Goal: Obtain resource: Obtain resource

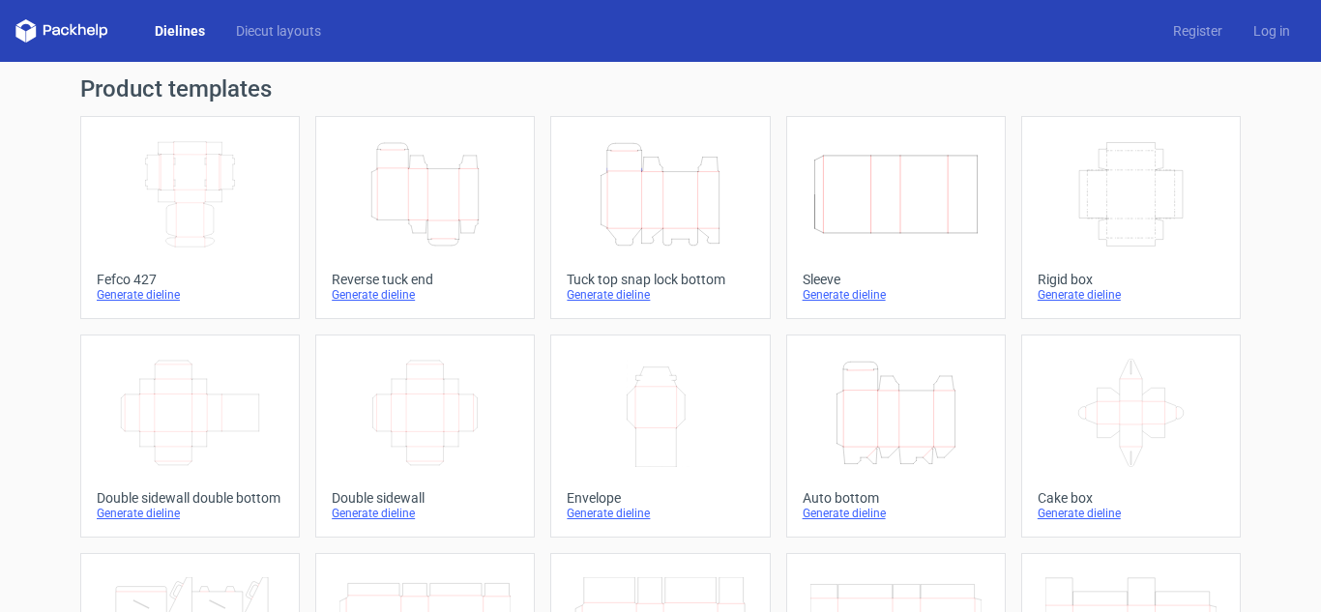
click at [872, 430] on icon "Height Depth Width" at bounding box center [895, 413] width 171 height 108
click at [420, 250] on div "Height Depth Width" at bounding box center [425, 194] width 187 height 124
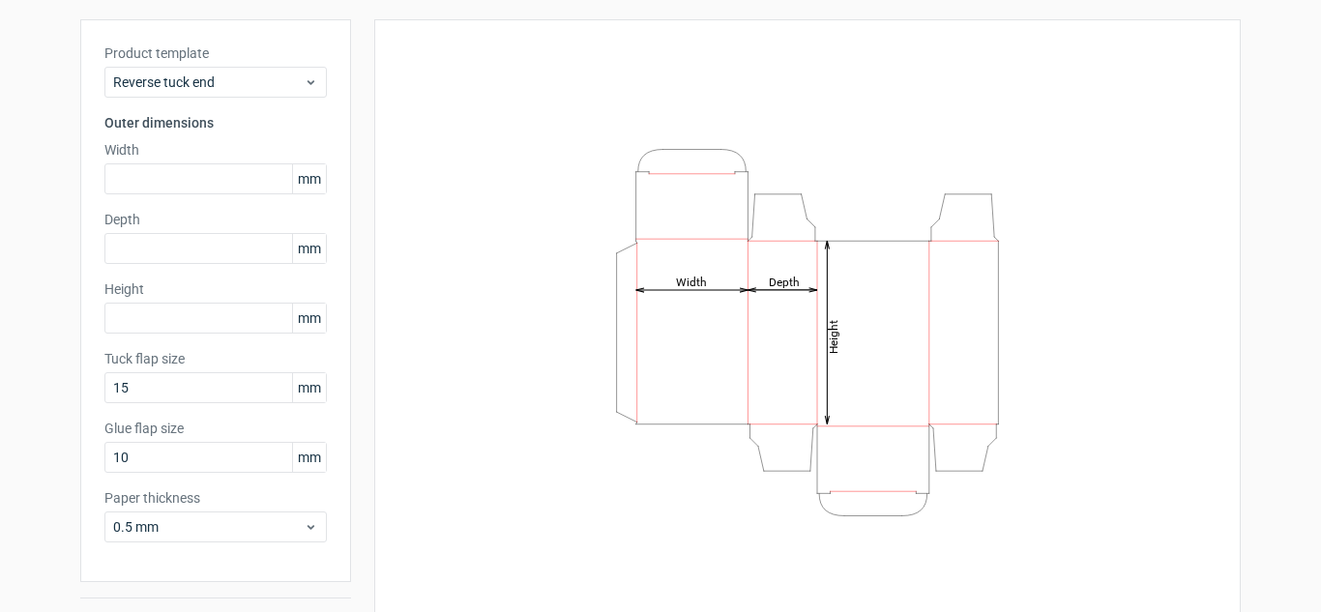
scroll to position [145, 0]
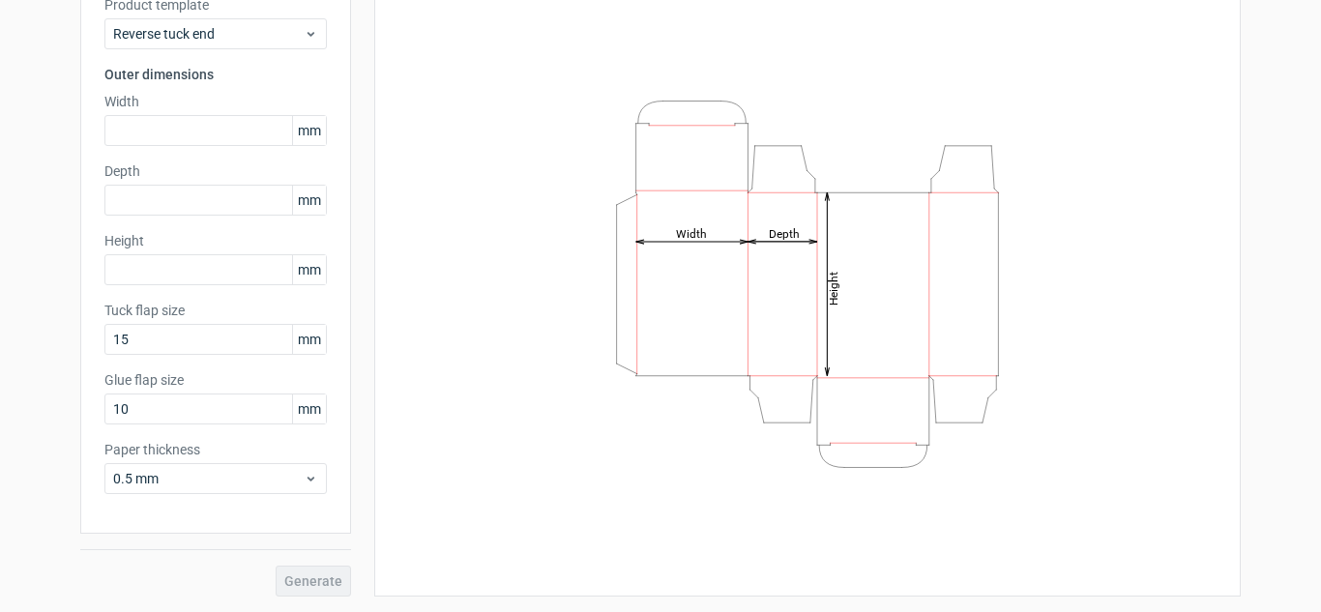
click at [292, 130] on span "mm" at bounding box center [309, 130] width 34 height 29
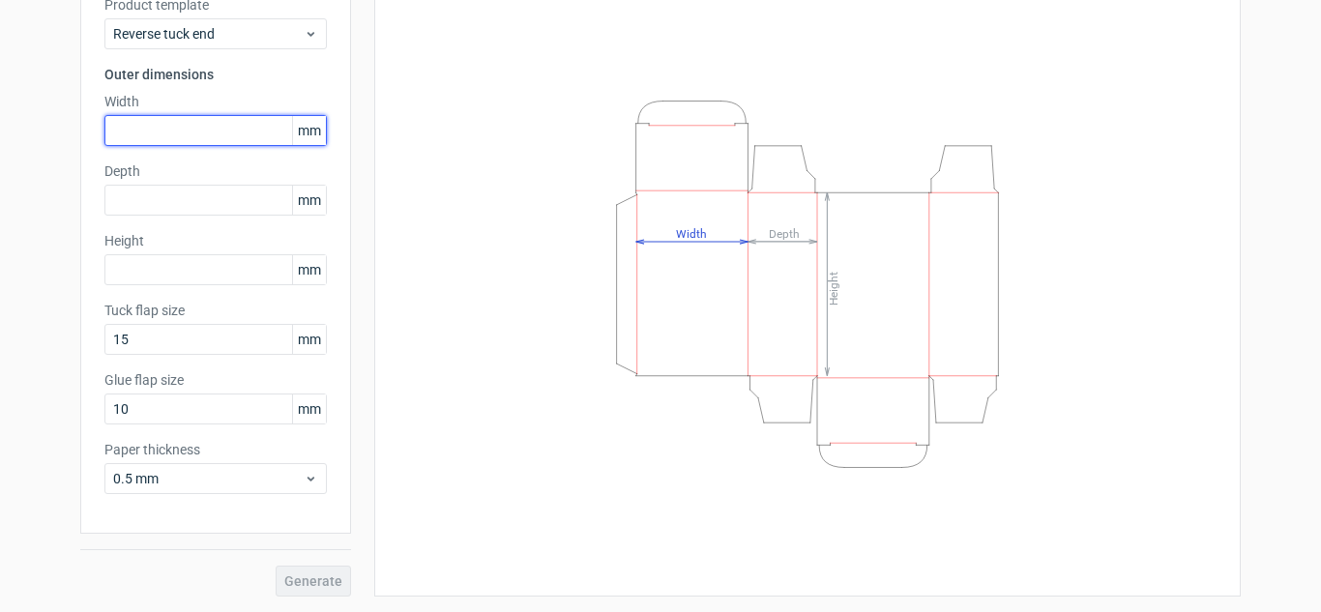
click at [276, 126] on input "text" at bounding box center [215, 130] width 222 height 31
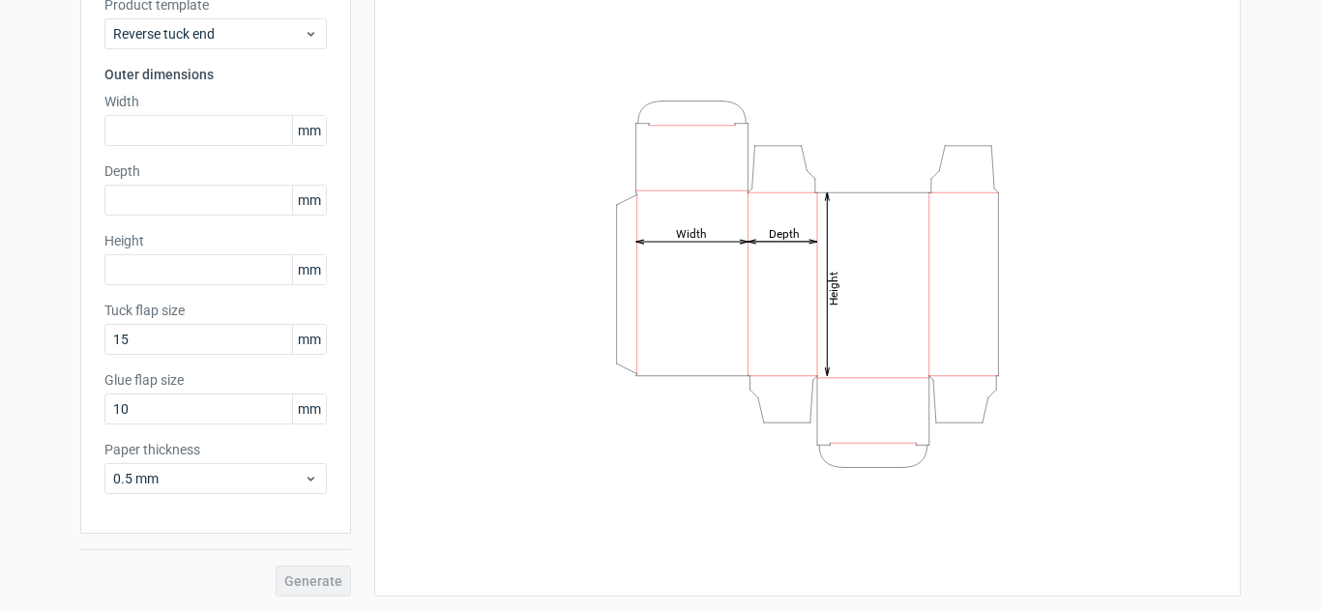
click at [310, 127] on span "mm" at bounding box center [309, 130] width 34 height 29
drag, startPoint x: 309, startPoint y: 127, endPoint x: 293, endPoint y: 122, distance: 17.1
click at [293, 122] on span "mm" at bounding box center [309, 130] width 34 height 29
drag, startPoint x: 322, startPoint y: 122, endPoint x: 285, endPoint y: 127, distance: 37.1
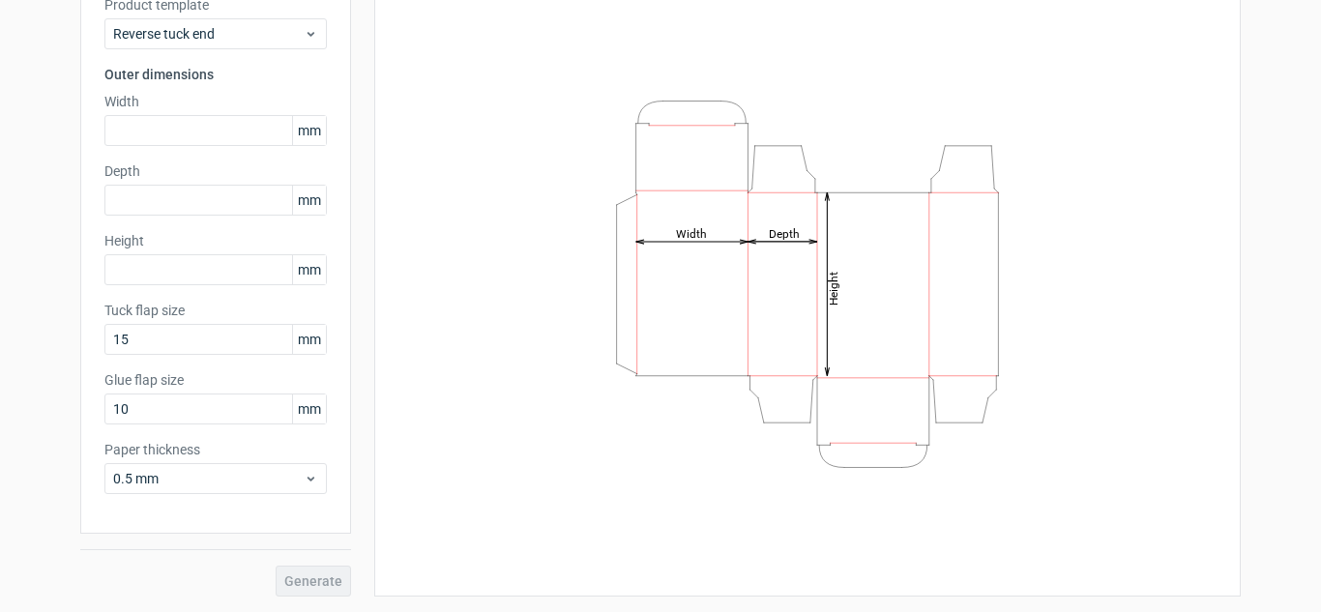
click at [285, 127] on div "Product template Reverse tuck end Outer dimensions Width mm Depth mm Height [PE…" at bounding box center [215, 252] width 271 height 563
click at [300, 128] on span "mm" at bounding box center [309, 130] width 34 height 29
click at [309, 131] on span "mm" at bounding box center [309, 130] width 34 height 29
drag, startPoint x: 301, startPoint y: 131, endPoint x: 276, endPoint y: 131, distance: 25.1
click at [276, 131] on div "mm" at bounding box center [215, 130] width 222 height 31
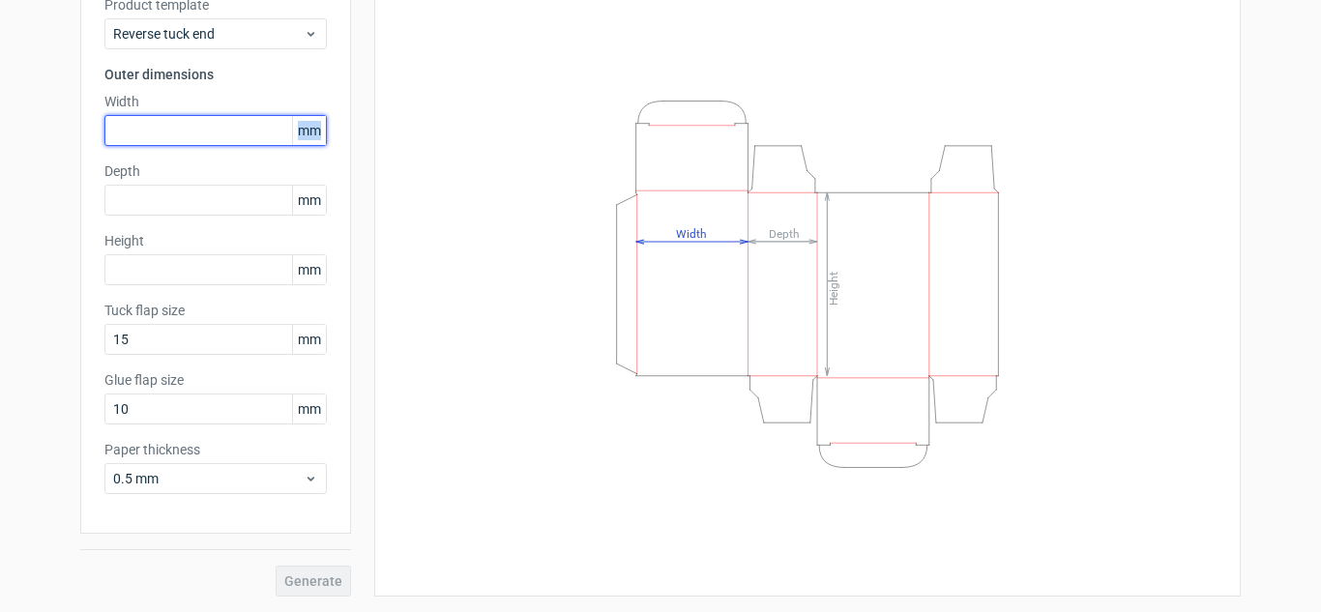
click at [169, 126] on input "text" at bounding box center [215, 130] width 222 height 31
type input "50"
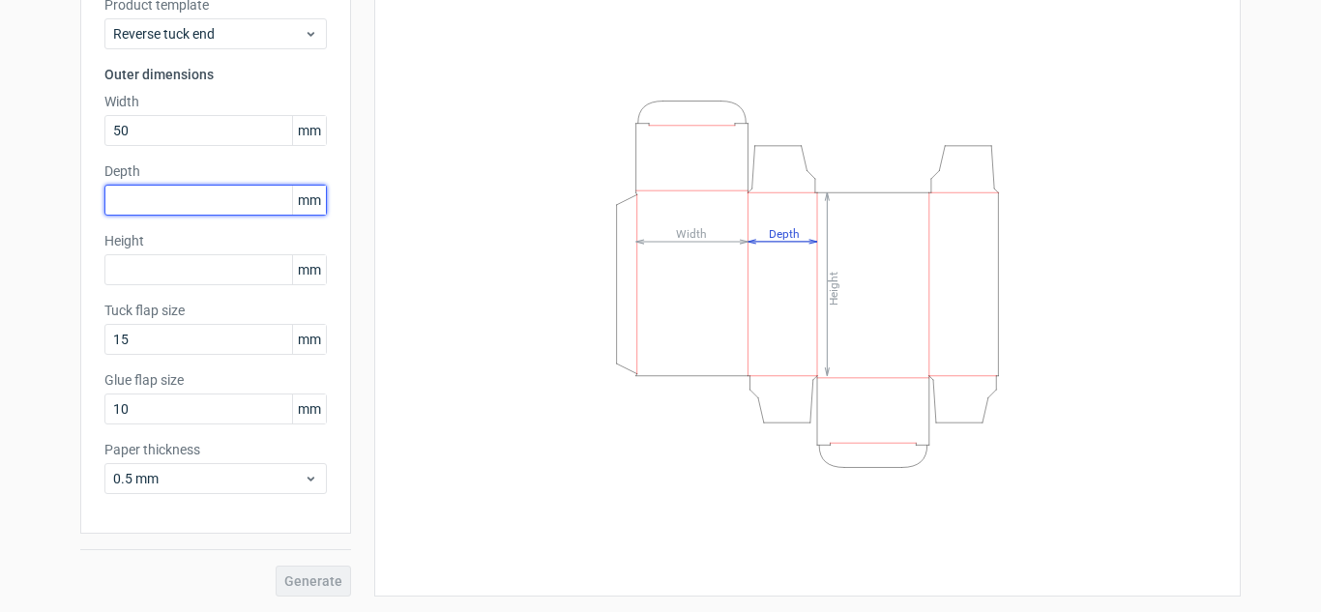
click at [172, 189] on input "text" at bounding box center [215, 200] width 222 height 31
type input "50"
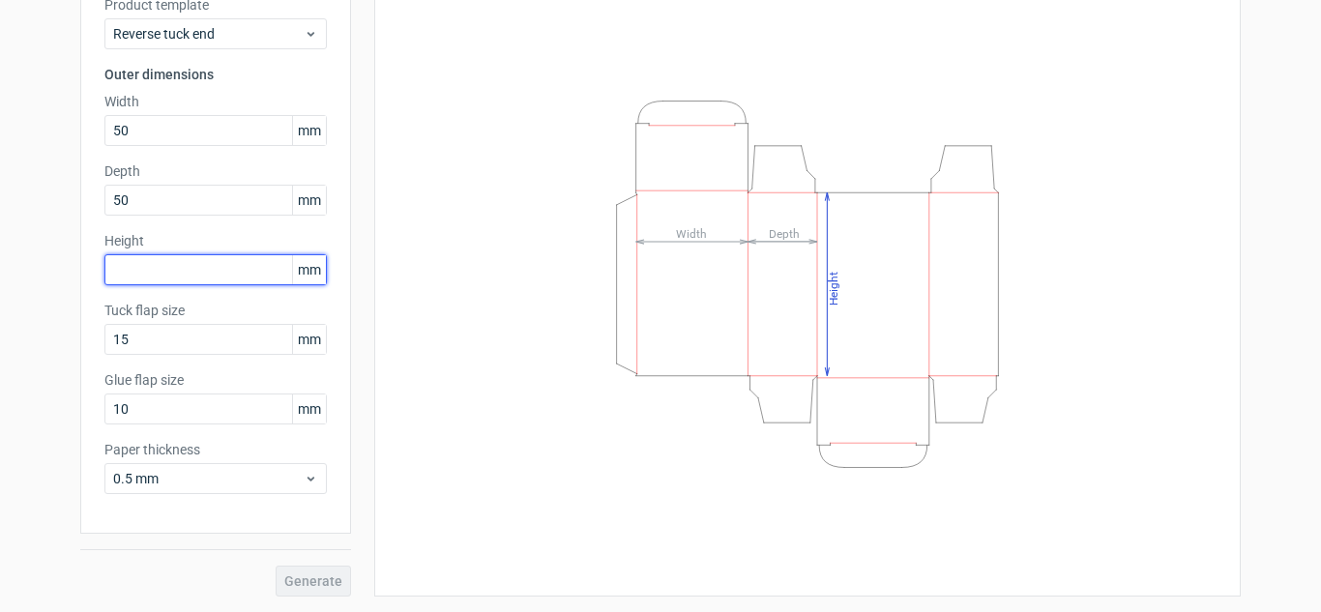
click at [144, 267] on input "text" at bounding box center [215, 269] width 222 height 31
type input "50"
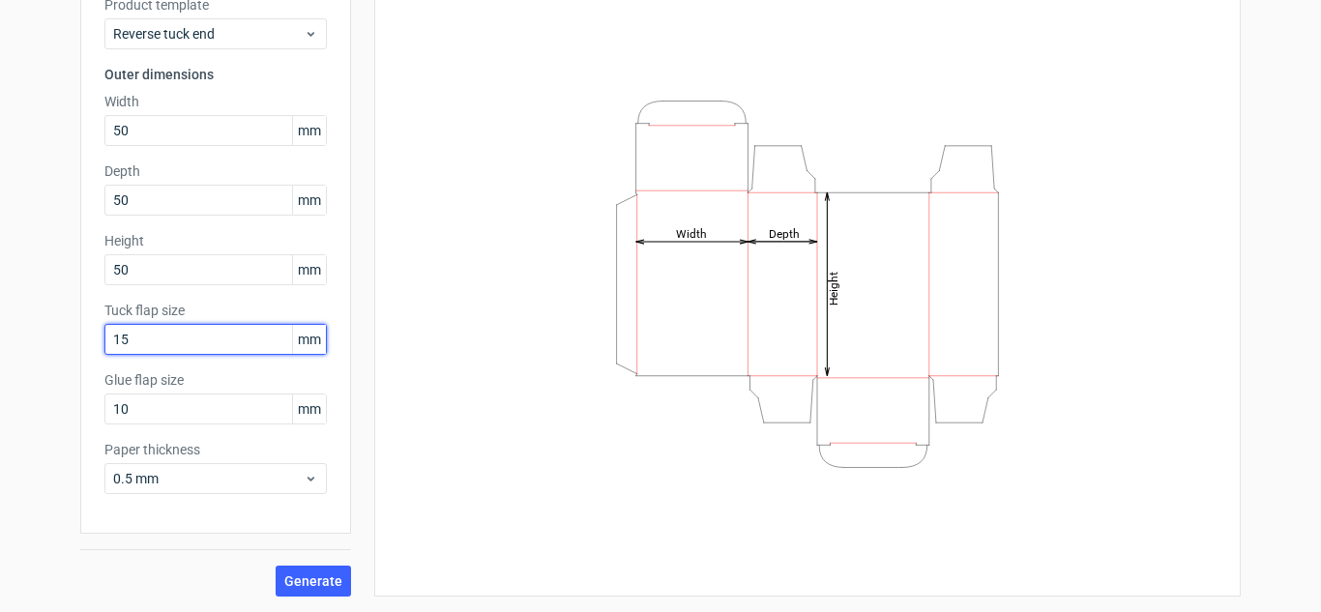
click at [160, 335] on input "15" at bounding box center [215, 339] width 222 height 31
type input "1"
type input "10"
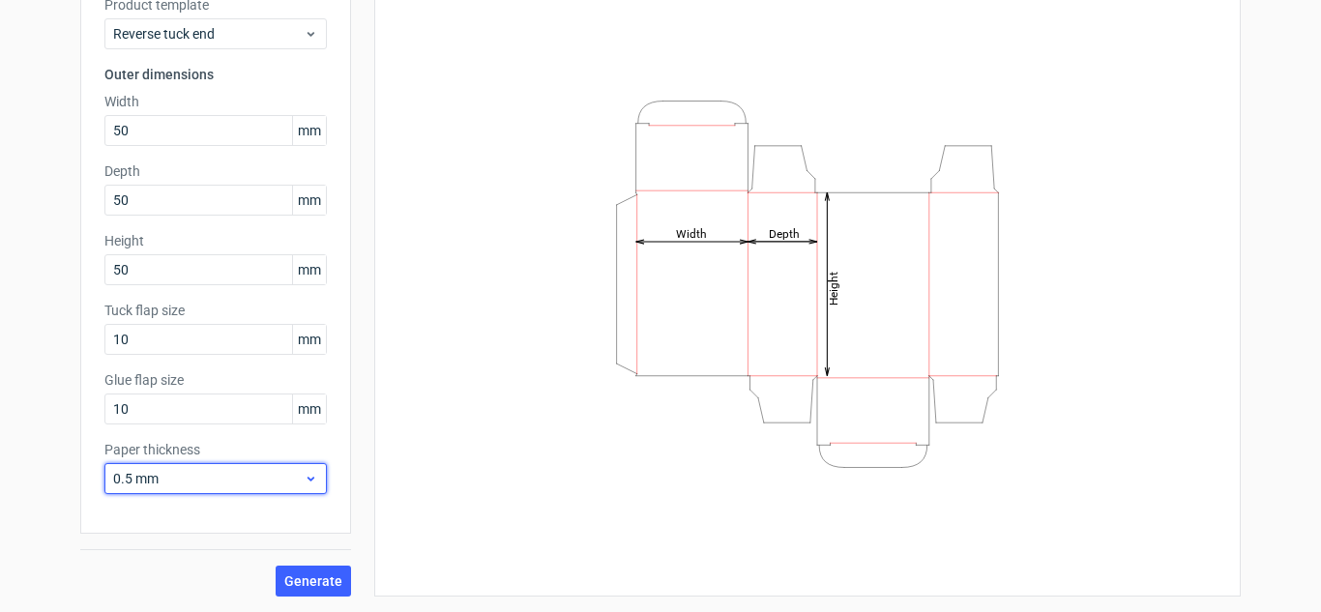
click at [290, 486] on span "0.5 mm" at bounding box center [208, 478] width 190 height 19
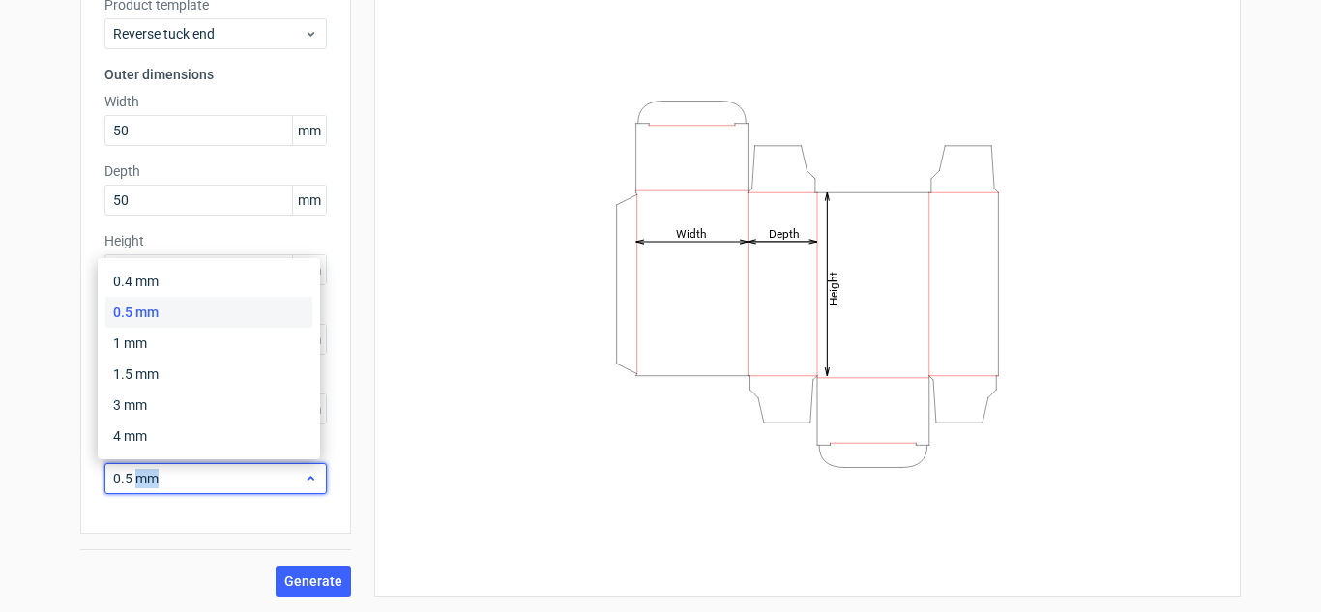
click at [127, 472] on span "0.5 mm" at bounding box center [208, 478] width 190 height 19
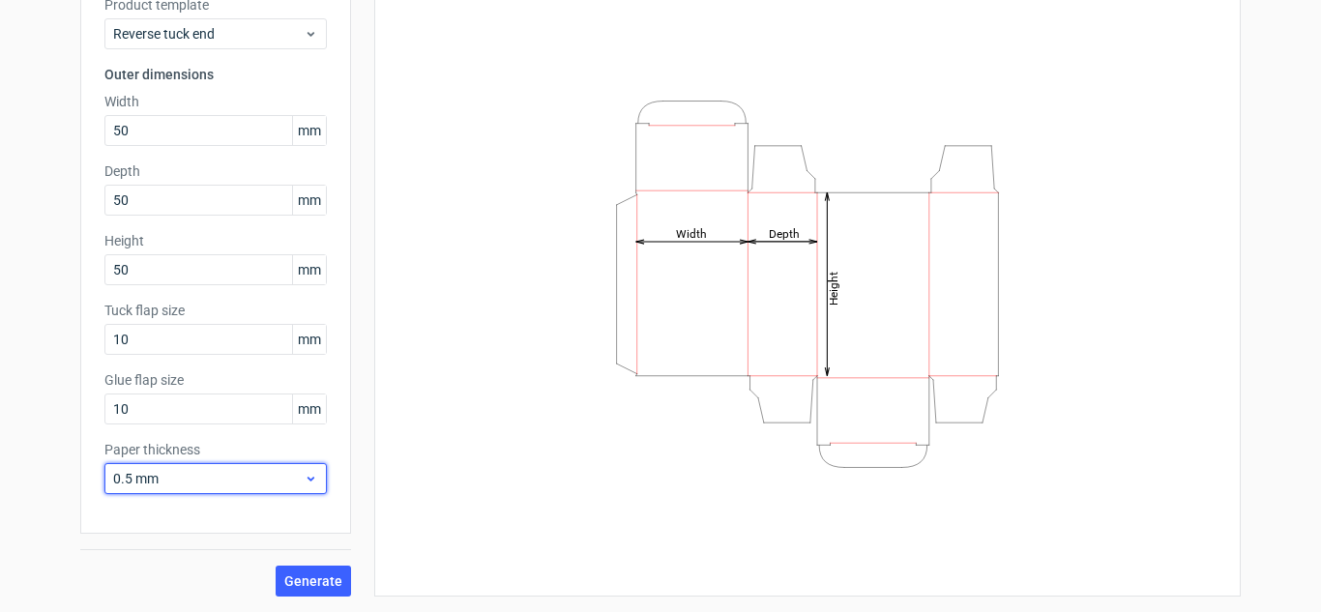
click at [124, 471] on span "0.5 mm" at bounding box center [208, 478] width 190 height 19
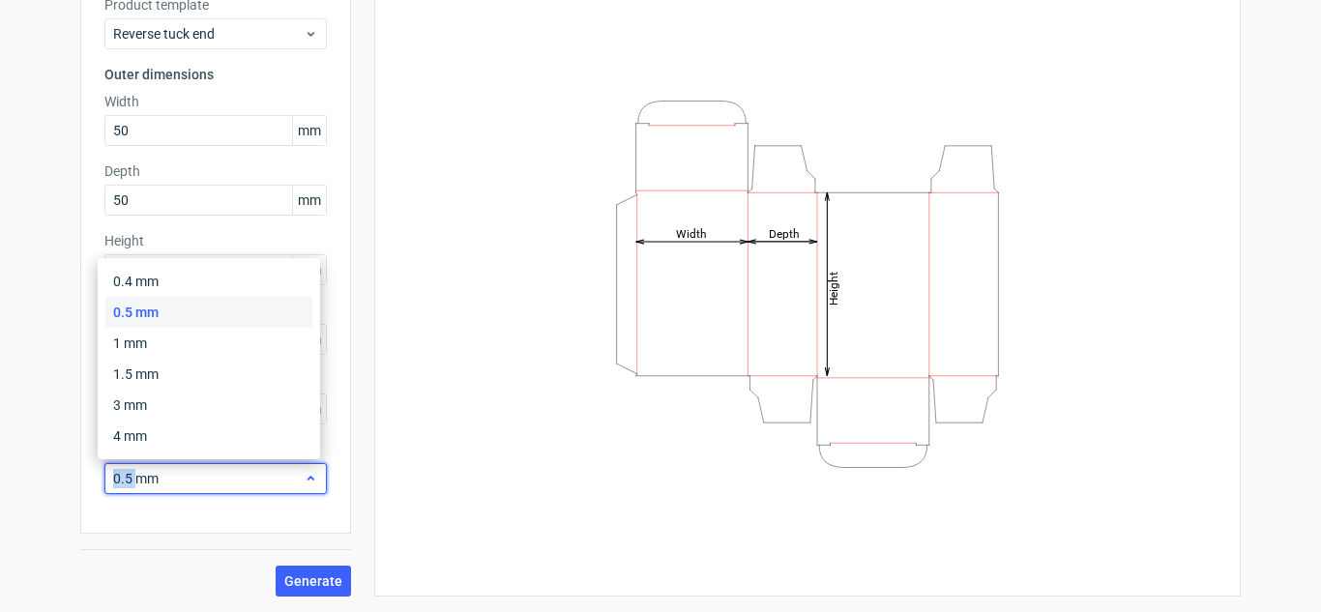
drag, startPoint x: 124, startPoint y: 471, endPoint x: 105, endPoint y: 471, distance: 18.4
click at [113, 471] on span "0.5 mm" at bounding box center [208, 478] width 190 height 19
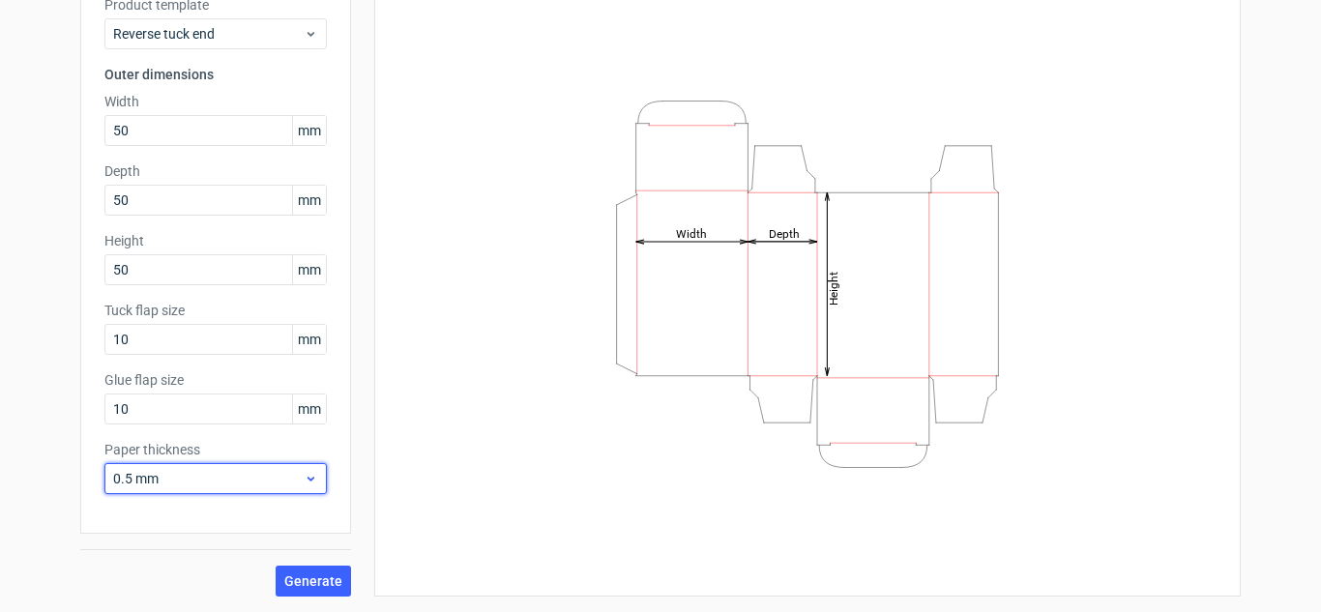
click at [309, 477] on icon at bounding box center [311, 478] width 15 height 15
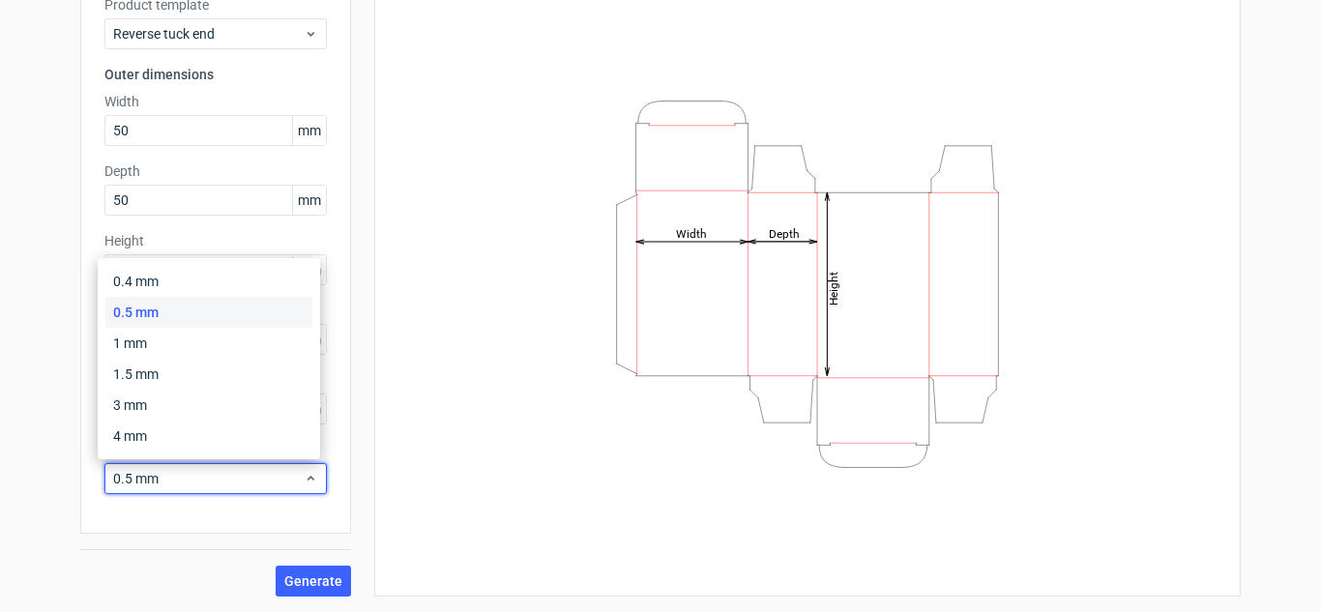
click at [219, 315] on div "0.5 mm" at bounding box center [208, 312] width 207 height 31
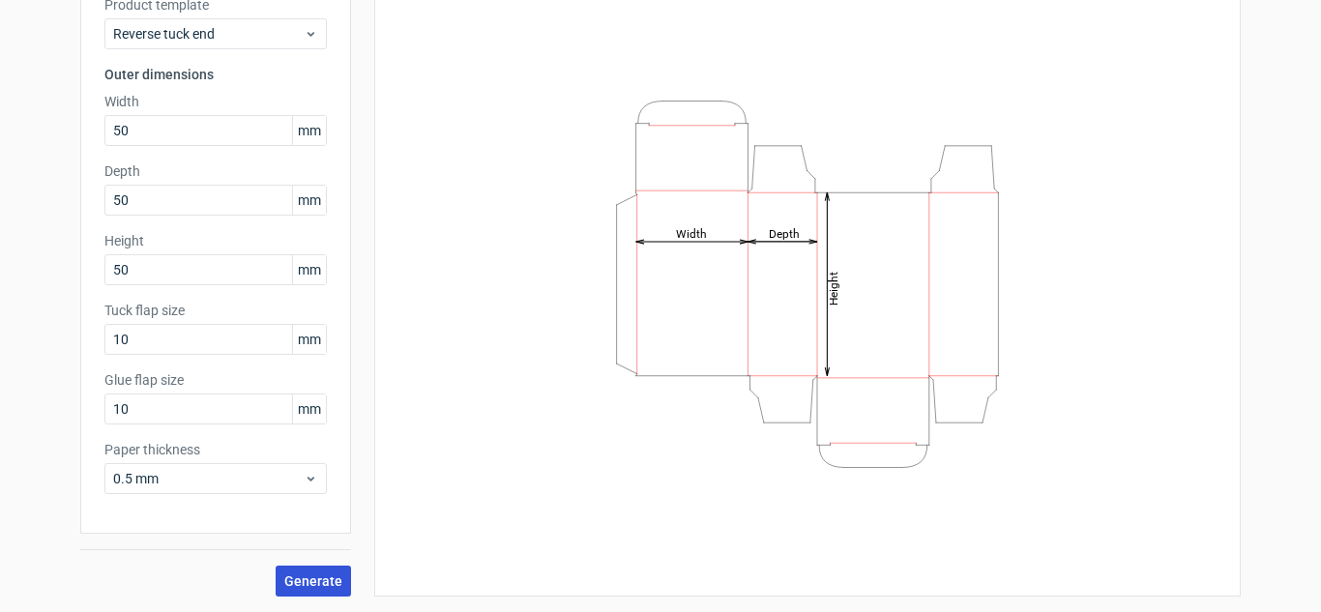
click at [318, 588] on span "Generate" at bounding box center [313, 581] width 58 height 14
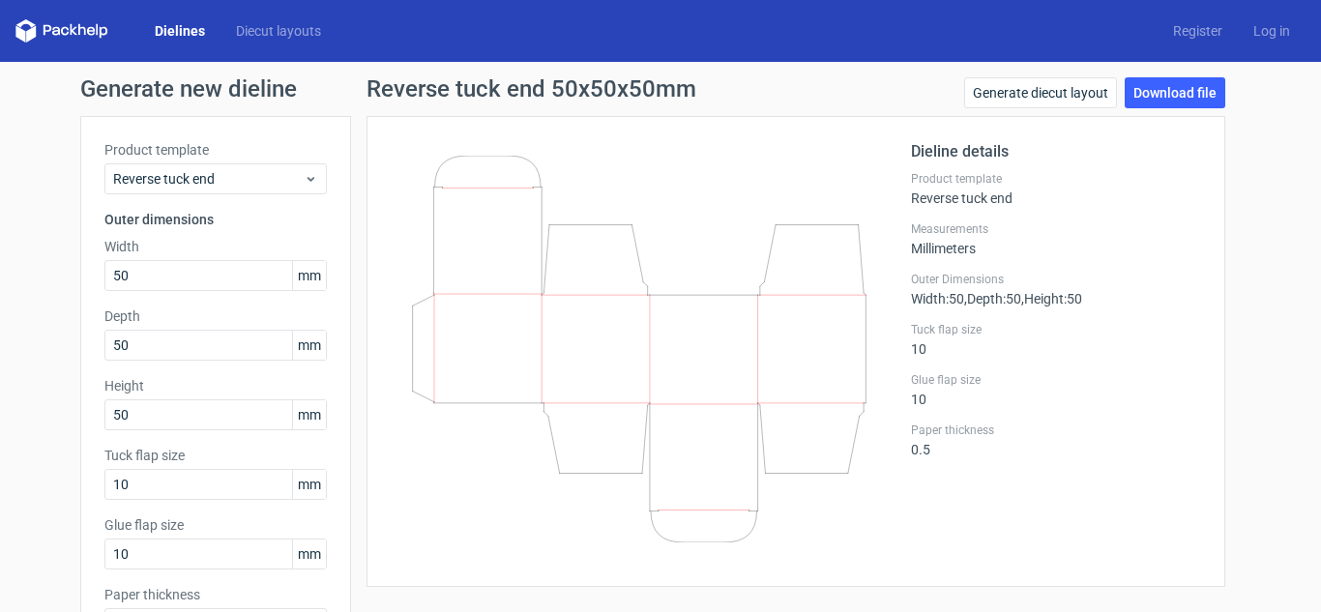
click at [1159, 76] on div "Generate new dieline Product template Reverse tuck end Outer dimensions Width 5…" at bounding box center [660, 409] width 1321 height 695
click at [1163, 87] on link "Download file" at bounding box center [1174, 92] width 101 height 31
